Goal: Information Seeking & Learning: Learn about a topic

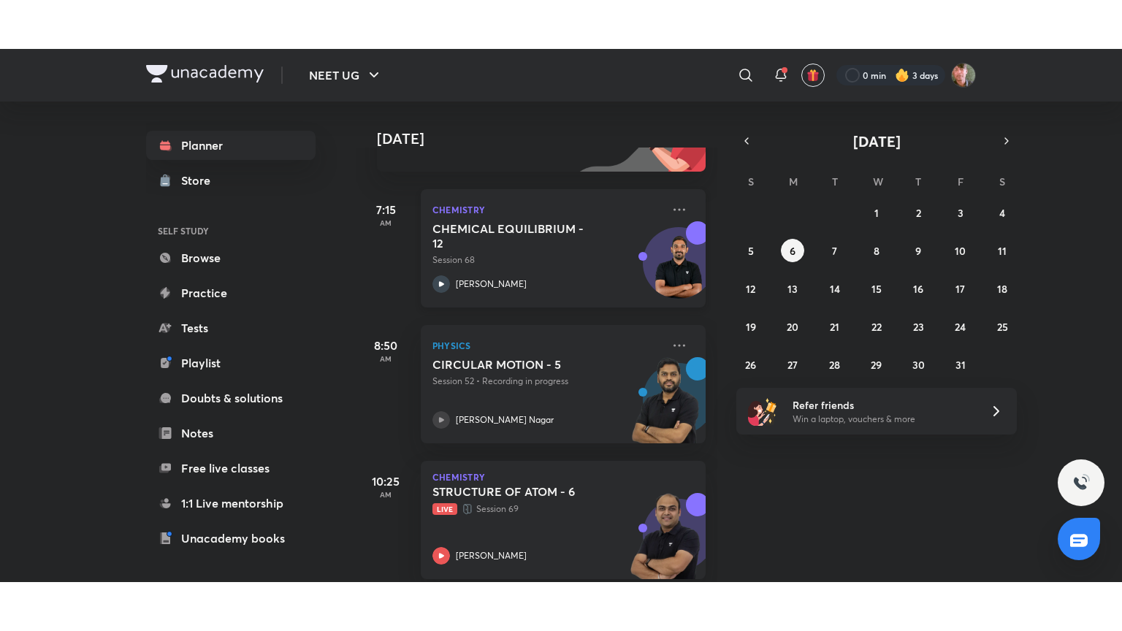
scroll to position [334, 0]
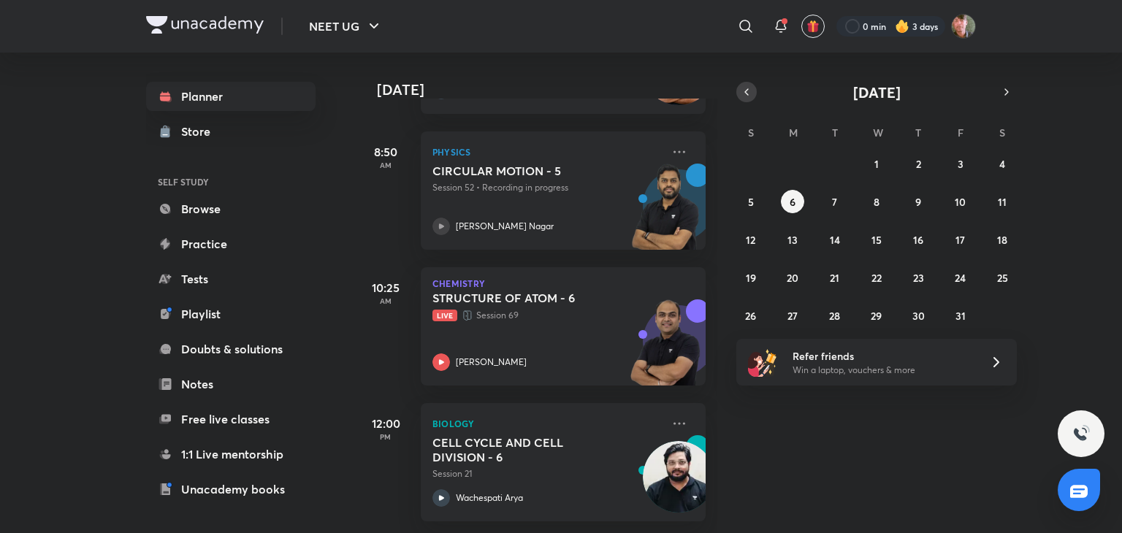
click at [742, 91] on icon "button" at bounding box center [746, 91] width 12 height 13
click at [834, 237] on abbr "16" at bounding box center [834, 240] width 10 height 14
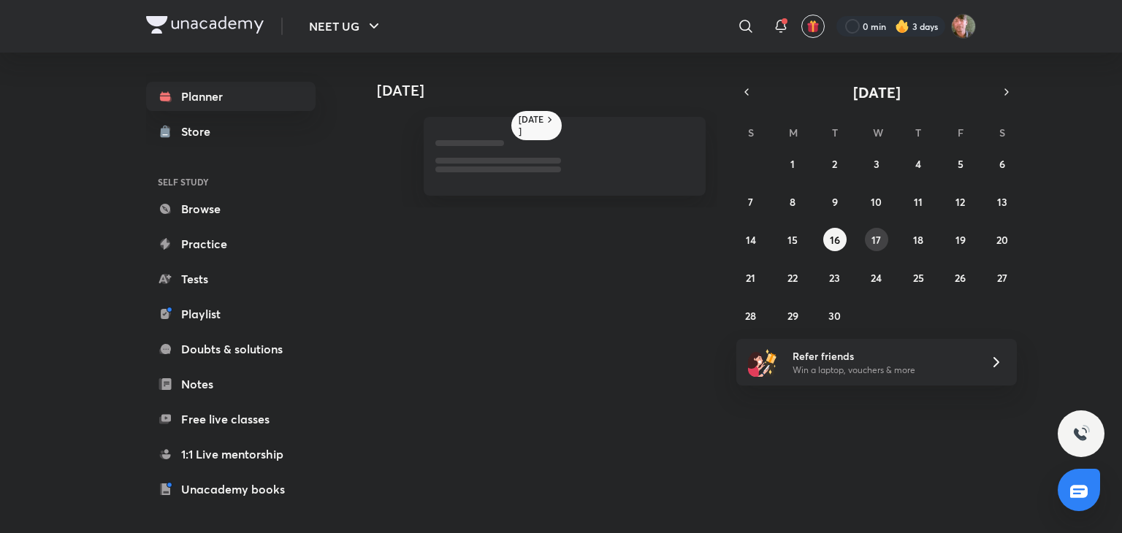
click at [877, 234] on abbr "17" at bounding box center [875, 240] width 9 height 14
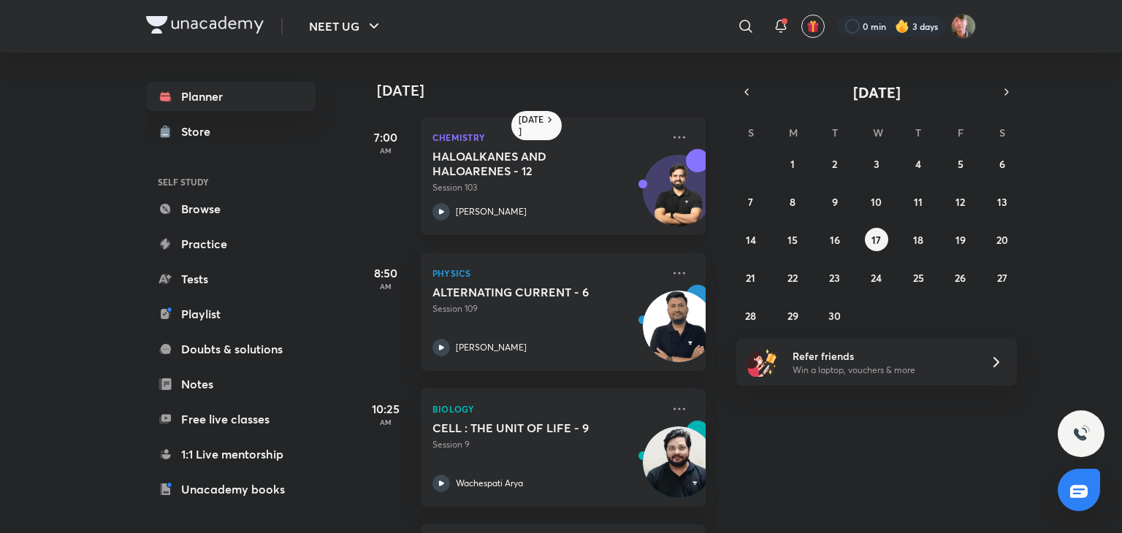
click at [437, 207] on icon at bounding box center [441, 212] width 18 height 18
